Goal: Navigation & Orientation: Find specific page/section

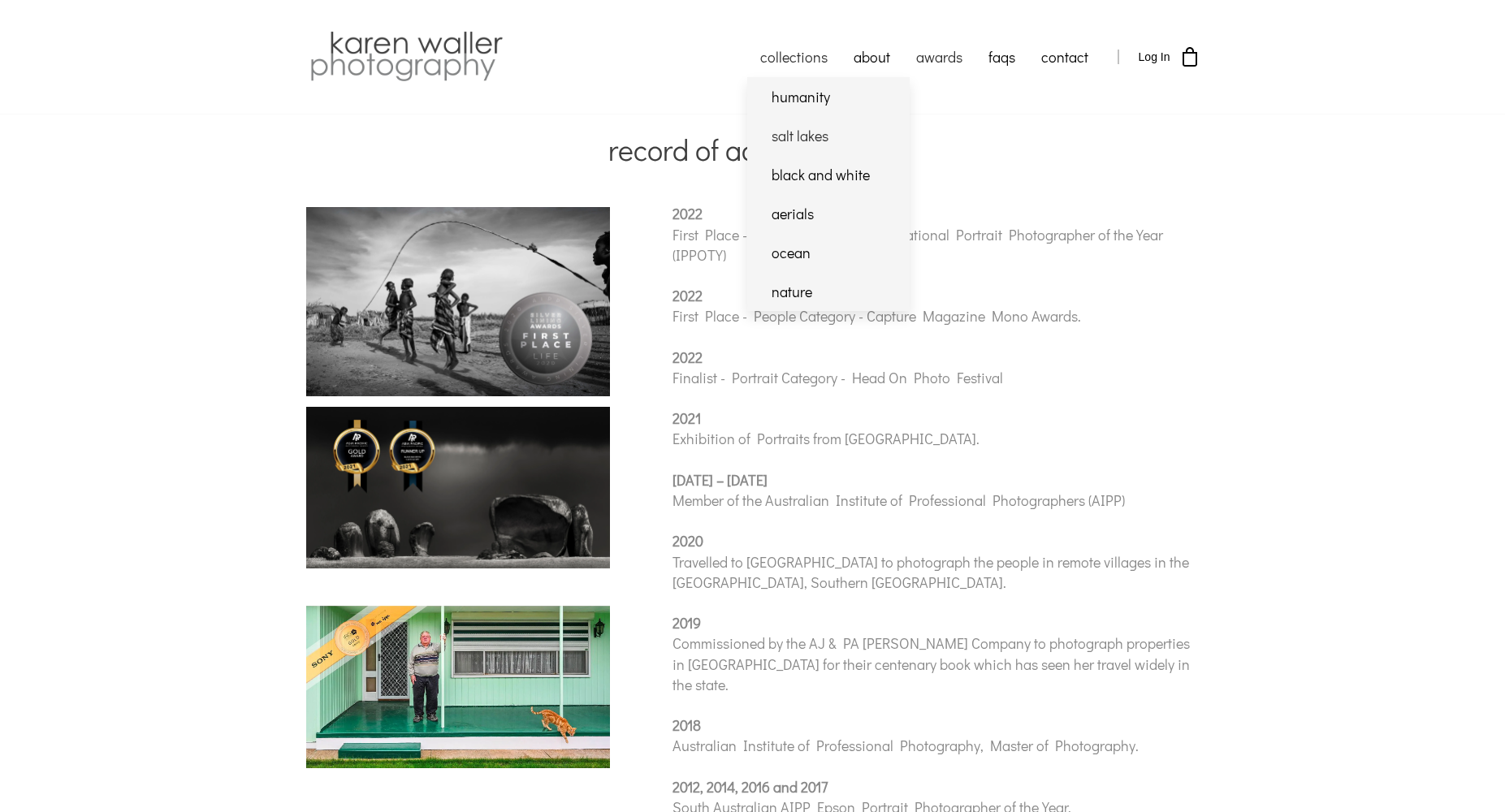
click at [780, 137] on link "salt lakes" at bounding box center [829, 136] width 162 height 39
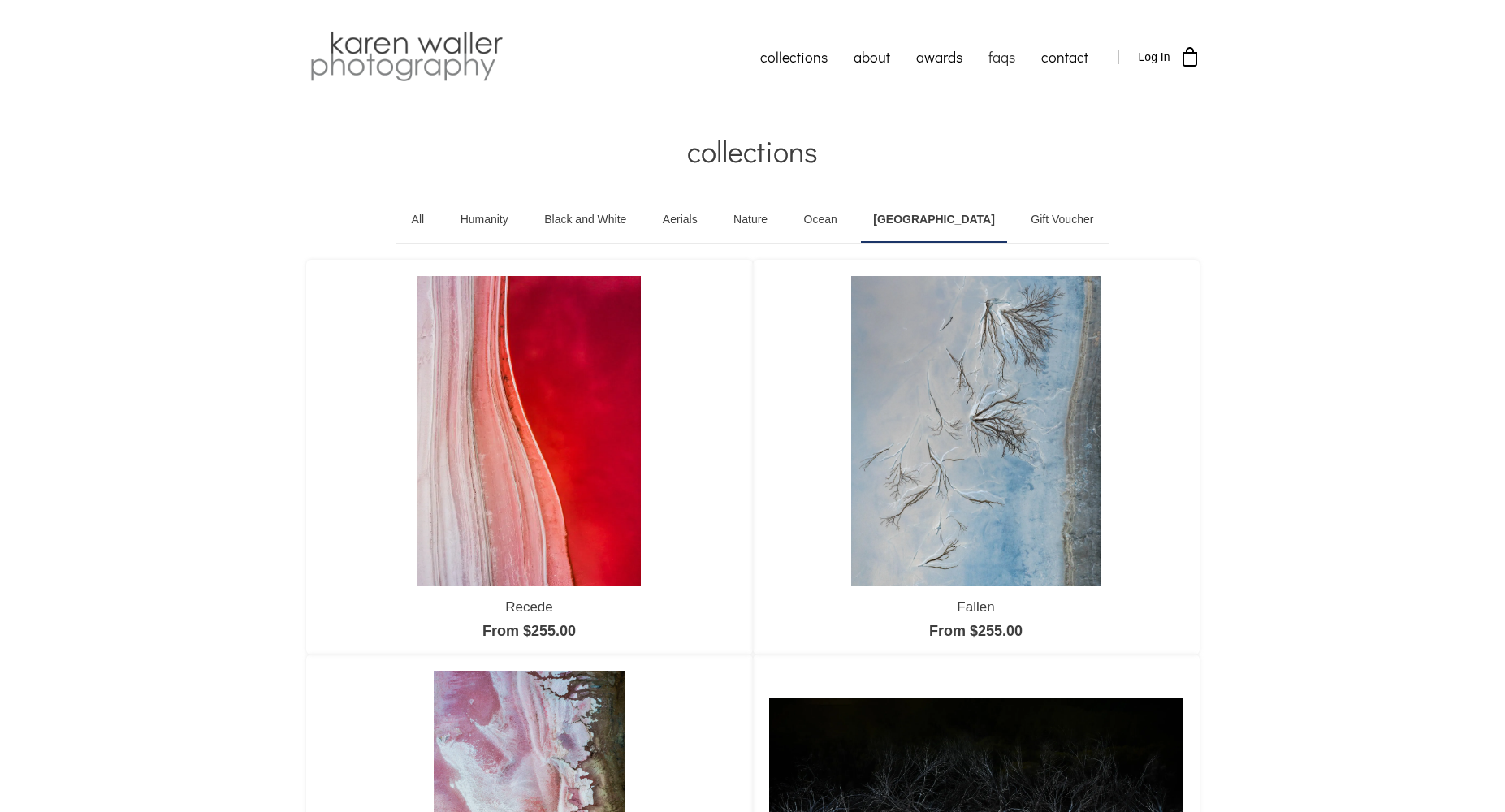
click at [1004, 56] on link "faqs" at bounding box center [1002, 56] width 53 height 41
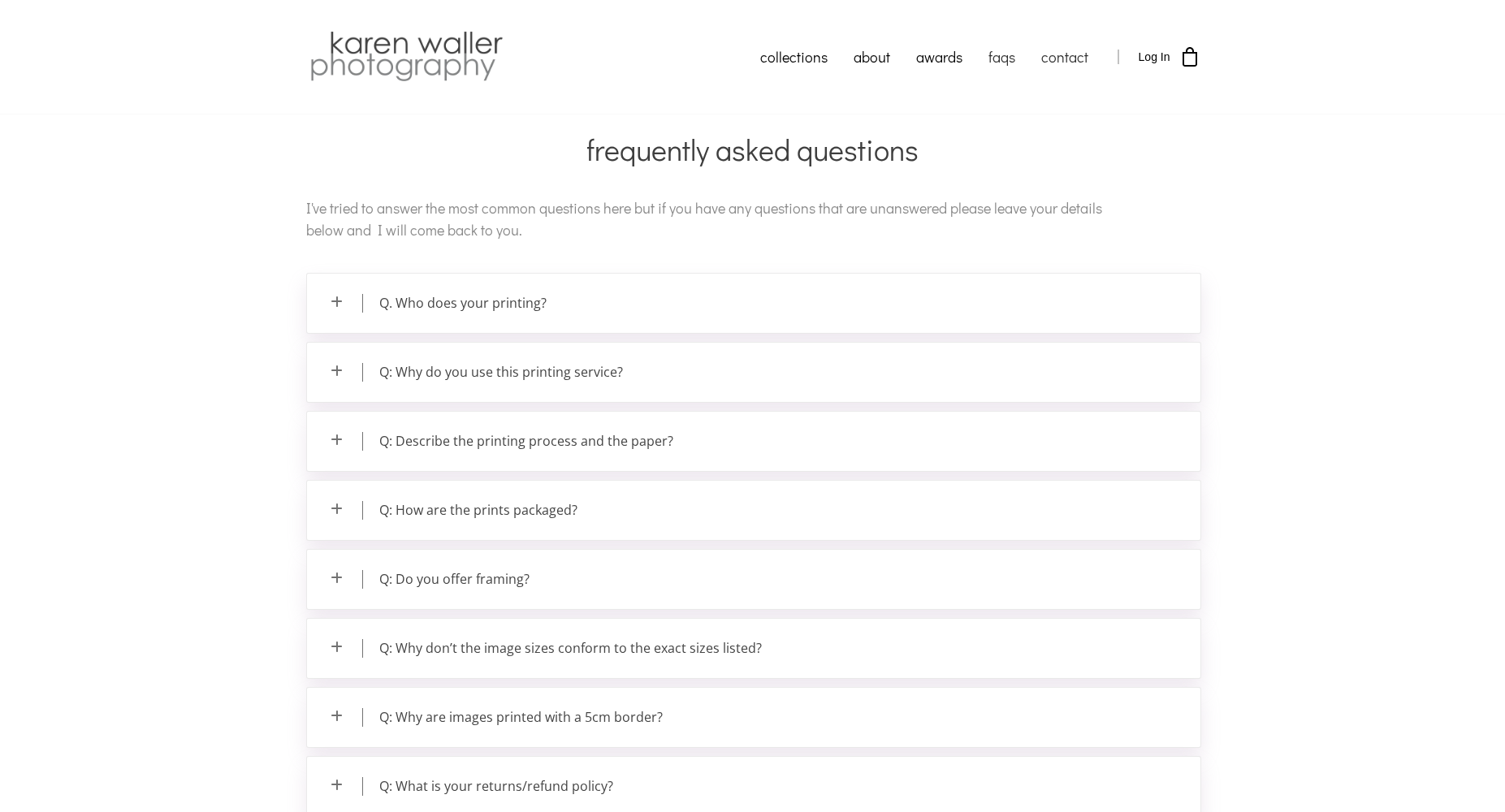
click at [1074, 53] on link "contact" at bounding box center [1065, 56] width 73 height 41
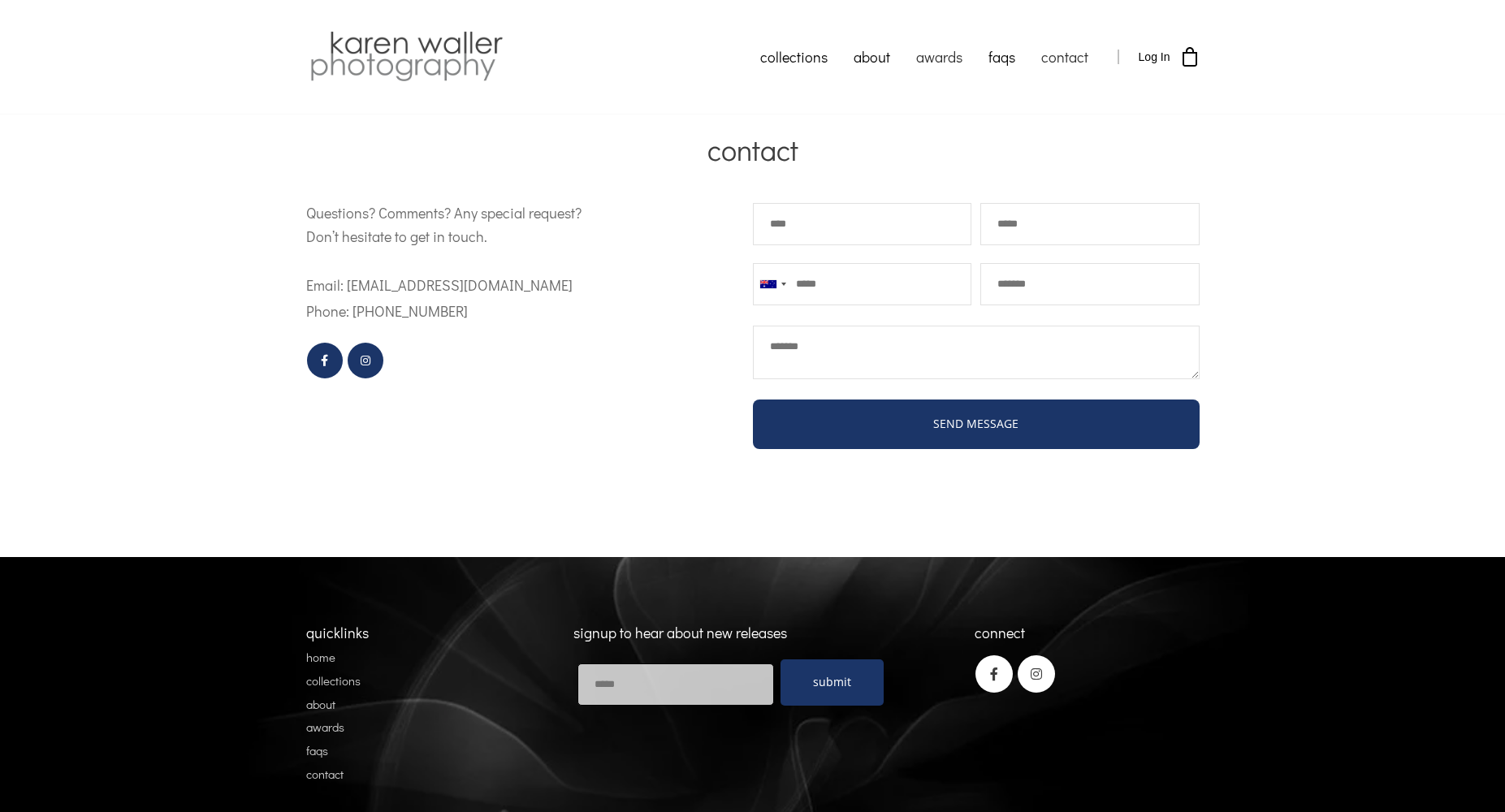
click at [943, 55] on link "awards" at bounding box center [939, 56] width 72 height 41
